Goal: Communication & Community: Answer question/provide support

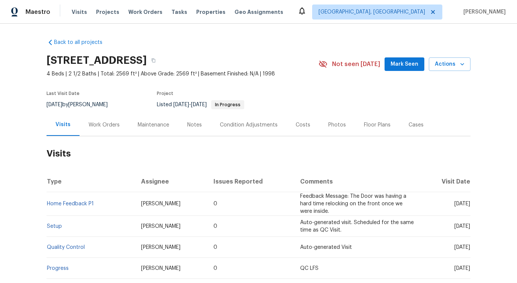
click at [107, 131] on div "Work Orders" at bounding box center [104, 125] width 49 height 22
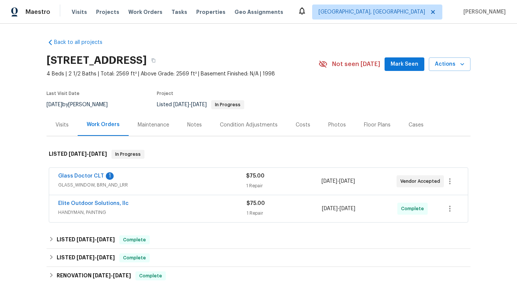
scroll to position [50, 0]
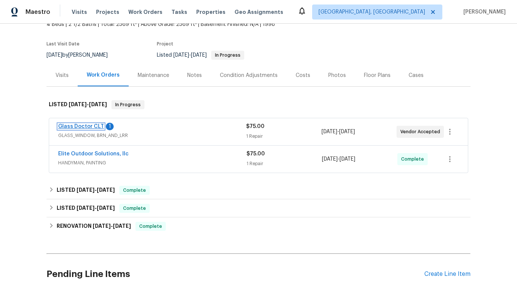
click at [86, 126] on link "Glass Doctor CLT" at bounding box center [81, 126] width 46 height 5
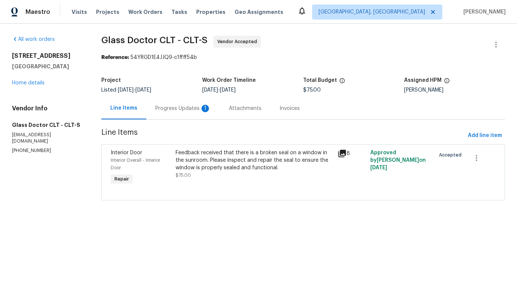
click at [196, 110] on div "Progress Updates 1" at bounding box center [183, 109] width 56 height 8
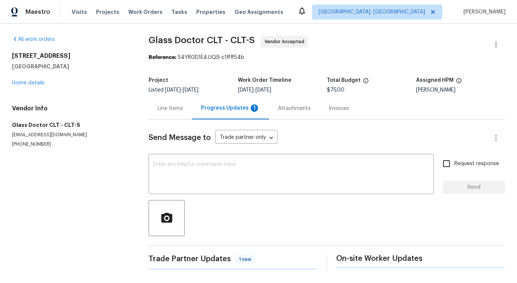
click at [196, 110] on div "Progress Updates 1" at bounding box center [230, 108] width 77 height 22
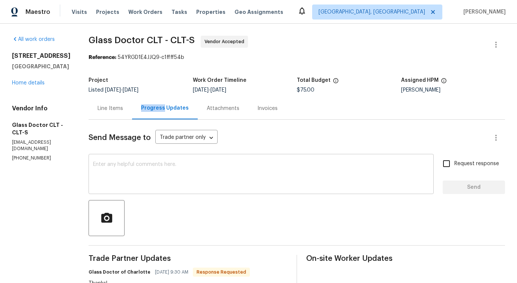
click at [210, 185] on textarea at bounding box center [261, 175] width 336 height 26
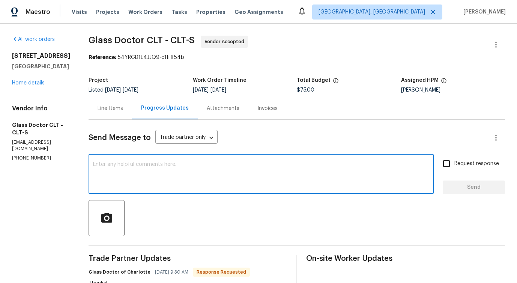
click at [187, 163] on textarea at bounding box center [261, 175] width 336 height 26
type textarea "Most welcome!"
click at [471, 186] on span "Send" at bounding box center [474, 187] width 50 height 9
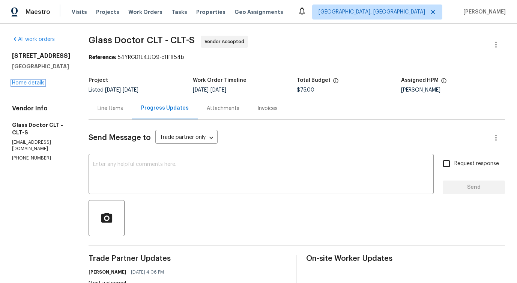
click at [26, 86] on link "Home details" at bounding box center [28, 82] width 33 height 5
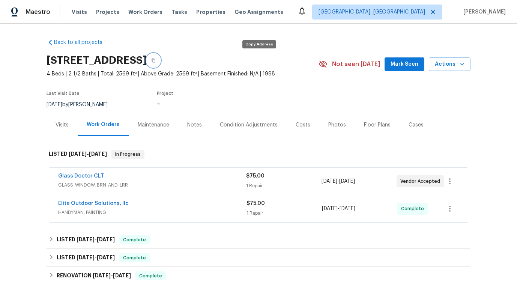
click at [155, 60] on icon "button" at bounding box center [154, 61] width 4 height 4
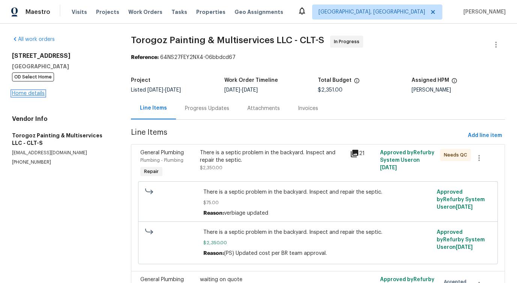
click at [32, 92] on link "Home details" at bounding box center [28, 93] width 33 height 5
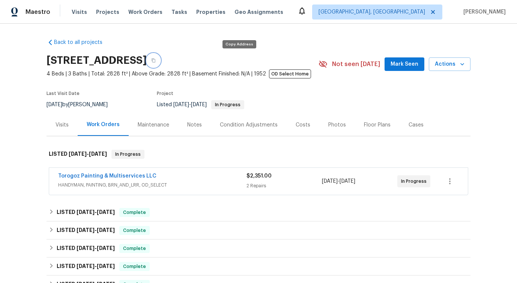
click at [156, 62] on icon "button" at bounding box center [153, 60] width 5 height 5
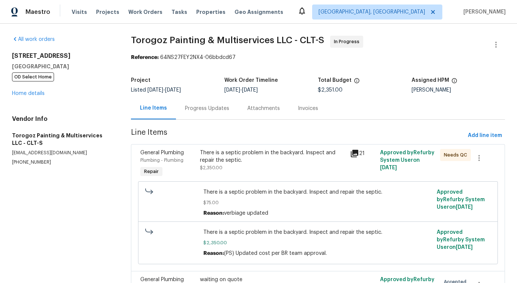
click at [198, 111] on div "Progress Updates" at bounding box center [207, 109] width 44 height 8
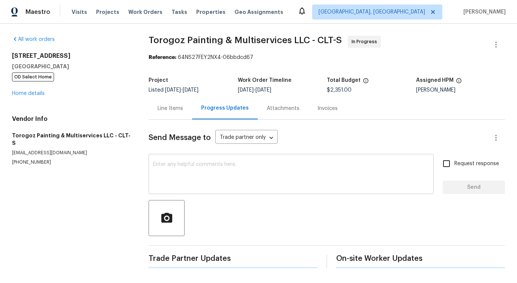
click at [217, 163] on textarea at bounding box center [291, 175] width 276 height 26
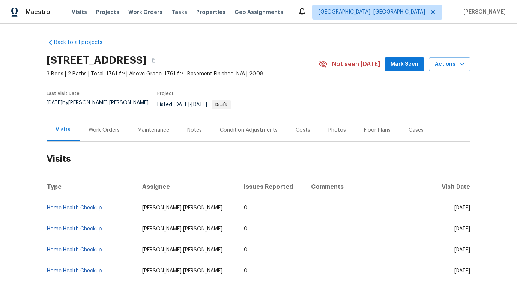
click at [124, 129] on div "Work Orders" at bounding box center [104, 130] width 49 height 22
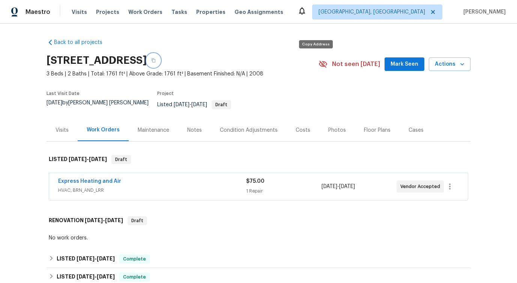
click at [156, 61] on icon "button" at bounding box center [153, 60] width 5 height 5
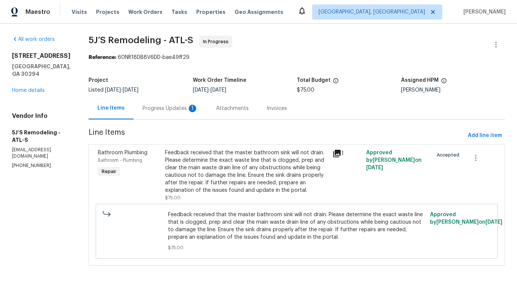
click at [187, 113] on div "Progress Updates 1" at bounding box center [171, 108] width 74 height 22
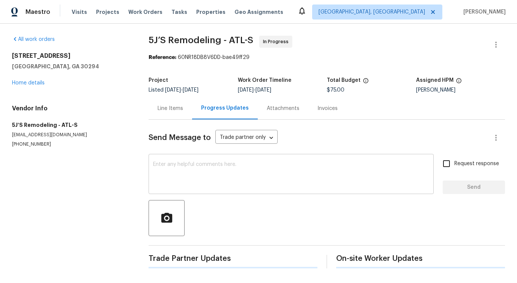
click at [213, 194] on div "x ​" at bounding box center [291, 175] width 285 height 38
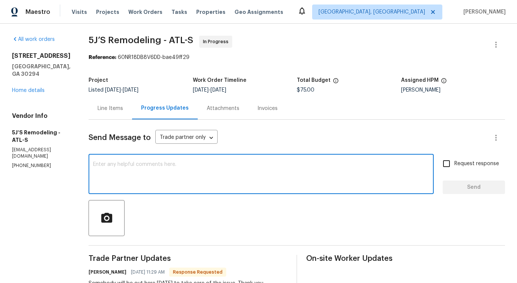
click at [187, 166] on textarea at bounding box center [261, 175] width 336 height 26
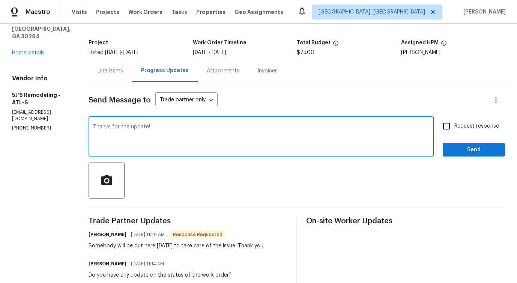
scroll to position [41, 0]
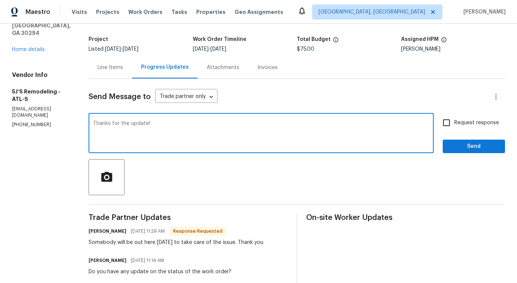
type textarea "Thanks for the update!"
click at [451, 153] on button "Send" at bounding box center [474, 147] width 62 height 14
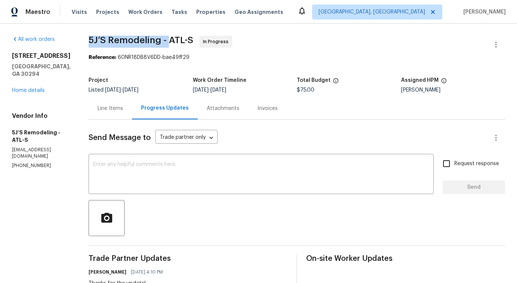
drag, startPoint x: 85, startPoint y: 37, endPoint x: 168, endPoint y: 41, distance: 83.0
click at [168, 41] on div "All work orders 4934 Brookstone Pkwy Ellenwood, GA 30294 Home details Vendor In…" at bounding box center [258, 254] width 517 height 461
copy span "5J’S Remodeling -"
click at [183, 170] on textarea at bounding box center [261, 175] width 336 height 26
drag, startPoint x: 89, startPoint y: 42, endPoint x: 166, endPoint y: 41, distance: 77.3
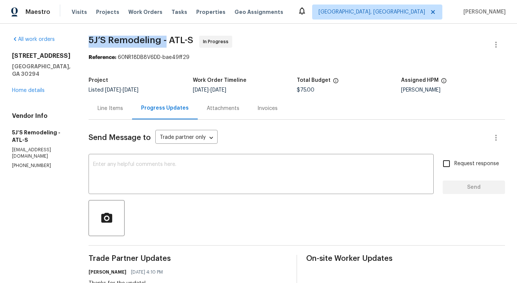
click at [166, 41] on span "5J’S Remodeling - ATL-S" at bounding box center [141, 40] width 105 height 9
copy span "5J’S Remodeling -"
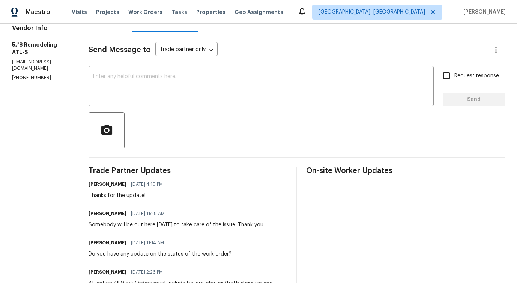
scroll to position [89, 0]
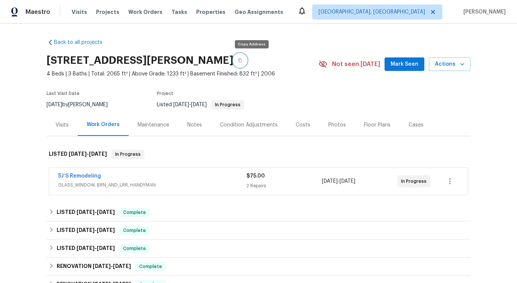
click at [247, 63] on button "button" at bounding box center [240, 61] width 14 height 14
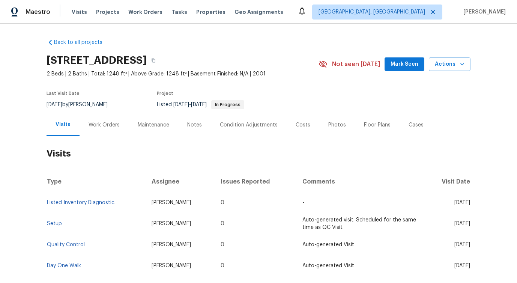
click at [99, 127] on div "Work Orders" at bounding box center [104, 125] width 31 height 8
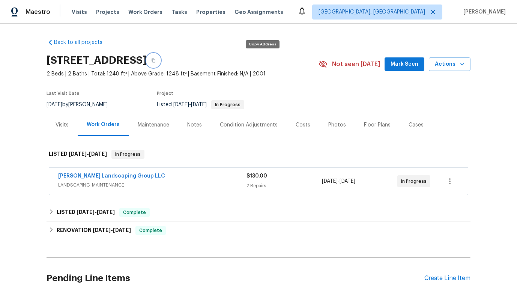
click at [156, 58] on icon "button" at bounding box center [153, 60] width 5 height 5
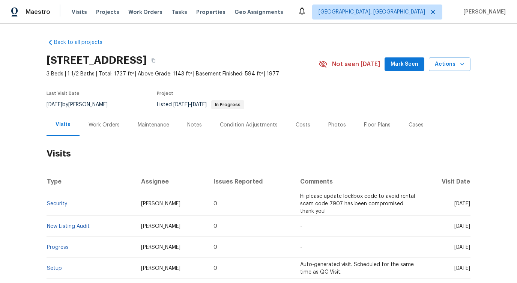
click at [100, 126] on div "Work Orders" at bounding box center [104, 125] width 31 height 8
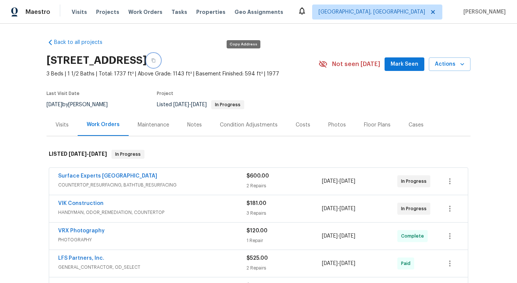
click at [156, 60] on icon "button" at bounding box center [153, 60] width 5 height 5
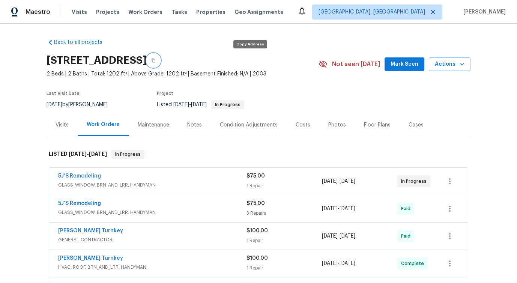
click at [155, 59] on icon "button" at bounding box center [154, 61] width 4 height 4
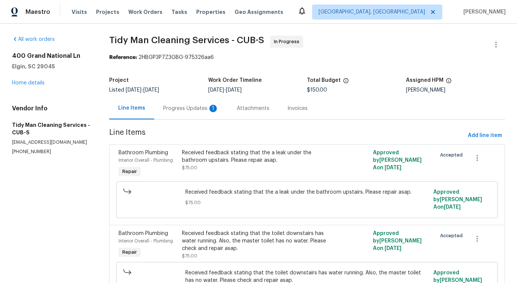
click at [209, 113] on div "Progress Updates 1" at bounding box center [191, 108] width 74 height 22
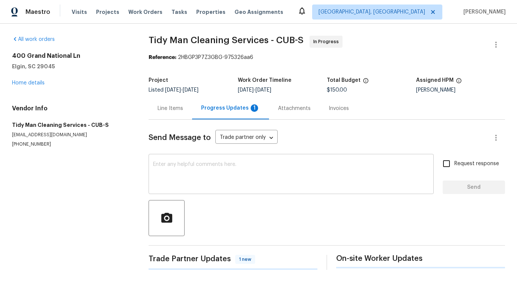
click at [219, 180] on textarea at bounding box center [291, 175] width 276 height 26
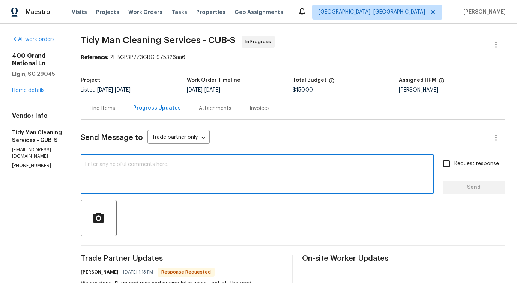
scroll to position [128, 0]
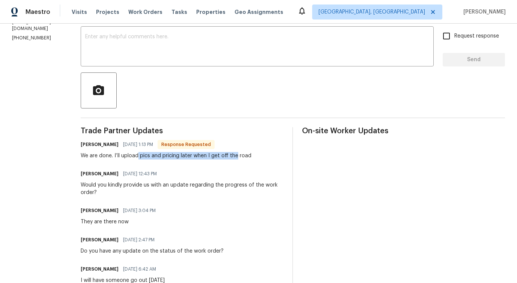
drag, startPoint x: 139, startPoint y: 158, endPoint x: 236, endPoint y: 154, distance: 97.2
click at [236, 153] on div "We are done. I’ll upload pics and pricing later when I get off the road" at bounding box center [166, 156] width 171 height 8
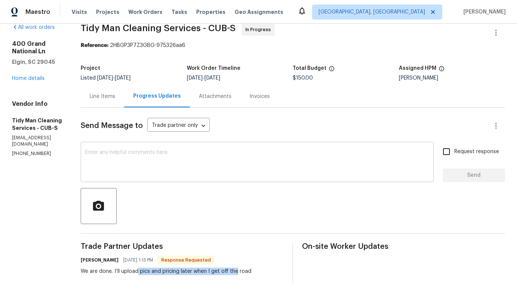
scroll to position [0, 0]
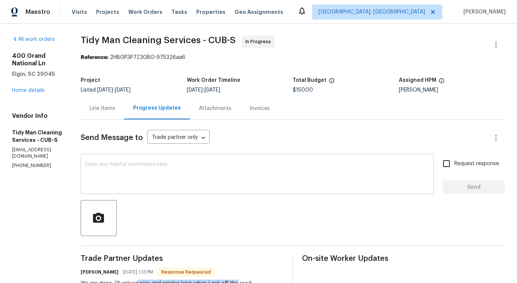
click at [223, 183] on textarea at bounding box center [257, 175] width 344 height 26
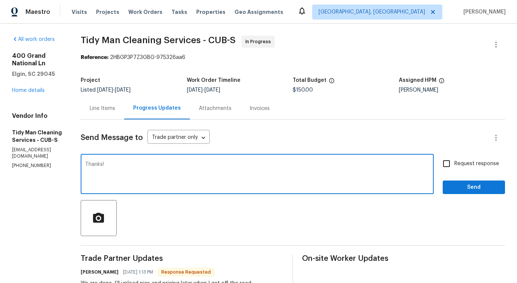
type textarea "Thanks!"
click at [473, 191] on span "Send" at bounding box center [474, 187] width 50 height 9
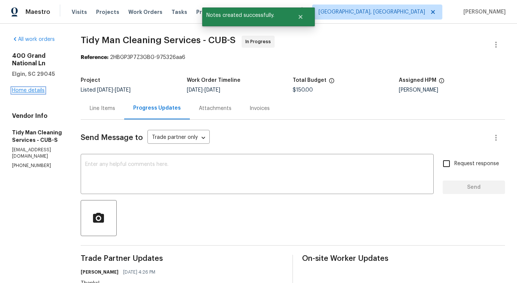
click at [21, 89] on link "Home details" at bounding box center [28, 90] width 33 height 5
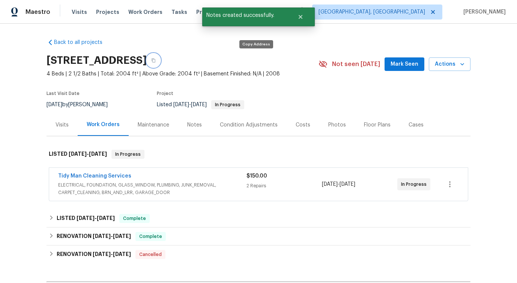
click at [156, 60] on icon "button" at bounding box center [153, 60] width 5 height 5
